Goal: Transaction & Acquisition: Purchase product/service

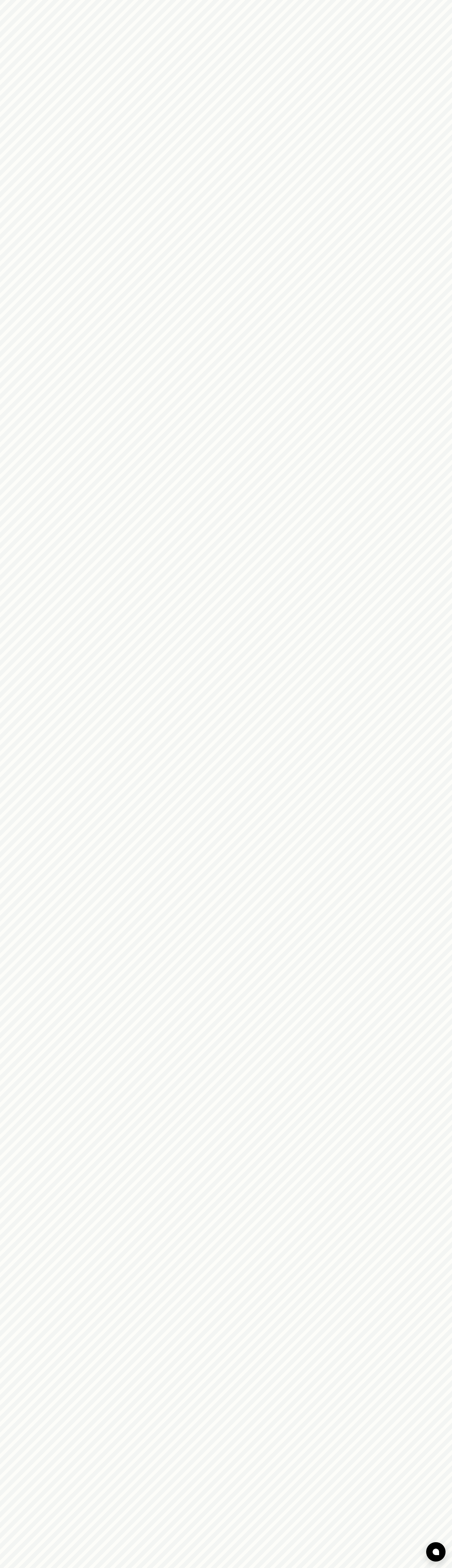
click at [351, 0] on html at bounding box center [226, 0] width 452 height 0
click at [425, 0] on html at bounding box center [226, 0] width 452 height 0
click at [233, 0] on html at bounding box center [226, 0] width 452 height 0
click at [3, 0] on html at bounding box center [226, 0] width 452 height 0
